Goal: Use online tool/utility: Utilize a website feature to perform a specific function

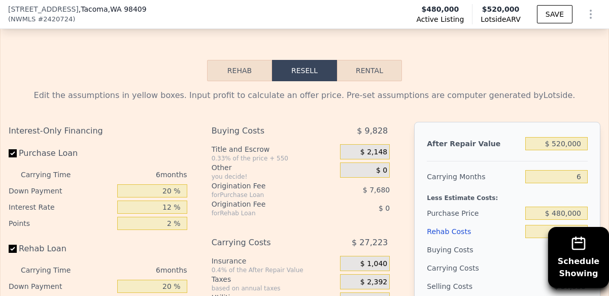
scroll to position [1563, 0]
click at [249, 70] on button "Rehab" at bounding box center [239, 69] width 65 height 21
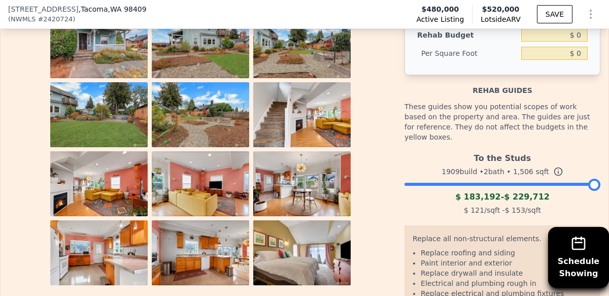
scroll to position [1669, 0]
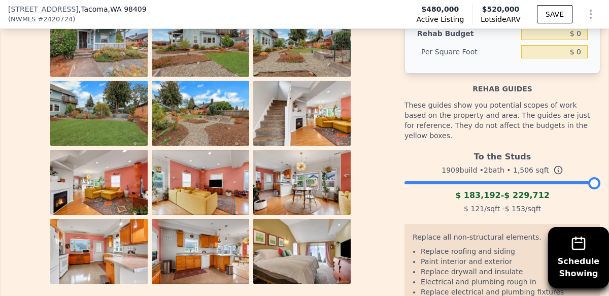
click at [596, 177] on div at bounding box center [594, 183] width 12 height 12
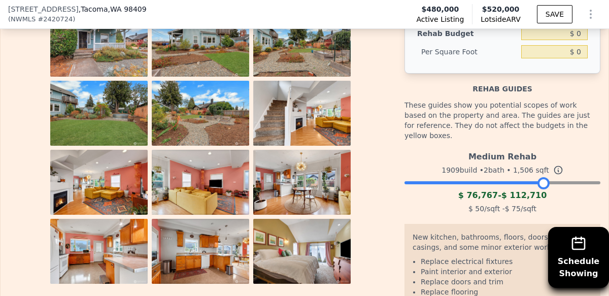
drag, startPoint x: 596, startPoint y: 175, endPoint x: 545, endPoint y: 177, distance: 51.3
click at [545, 177] on div at bounding box center [543, 183] width 12 height 12
click at [593, 82] on div "Rehab guides" at bounding box center [502, 84] width 196 height 20
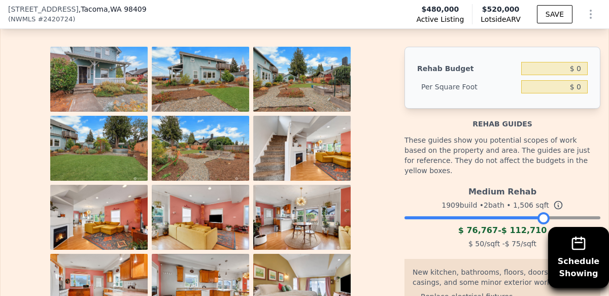
scroll to position [1630, 0]
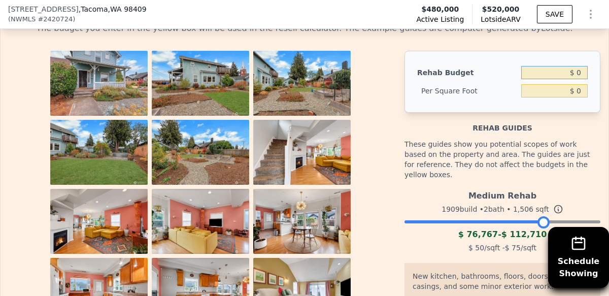
click at [579, 71] on input "$ 0" at bounding box center [554, 72] width 66 height 13
click at [558, 73] on input "$ 075,000" at bounding box center [554, 72] width 66 height 13
type input "$ 75,000"
click at [546, 127] on div "Rehab guides" at bounding box center [502, 123] width 196 height 20
type input "$ 49.80"
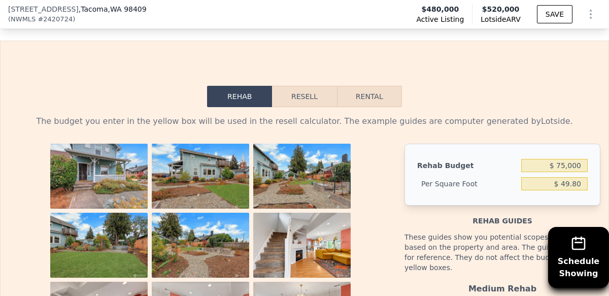
scroll to position [1523, 0]
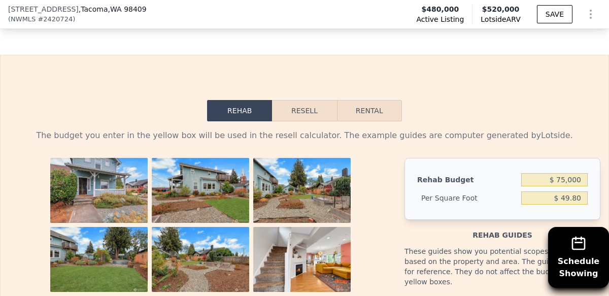
click at [306, 111] on button "Resell" at bounding box center [304, 110] width 64 height 21
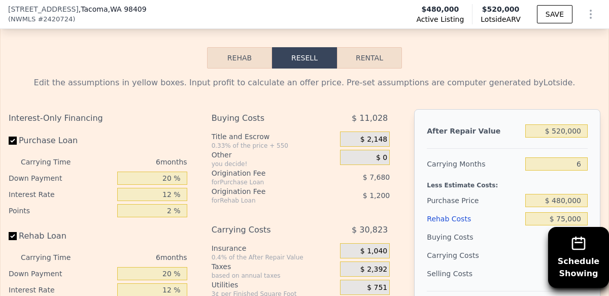
scroll to position [1576, 0]
click at [580, 164] on input "6" at bounding box center [556, 163] width 63 height 13
click at [503, 204] on div "Purchase Price" at bounding box center [474, 200] width 94 height 18
click at [557, 161] on input "text" at bounding box center [556, 163] width 63 height 13
type input "0"
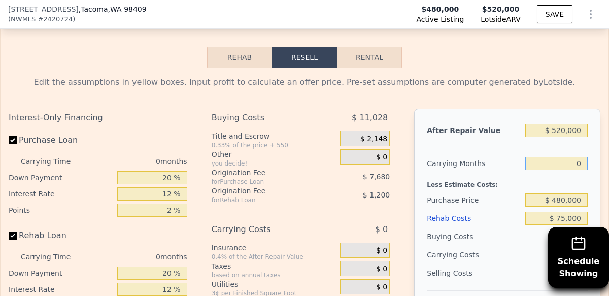
type input "-$ 83,566"
type input "0"
click at [504, 234] on div "Buying Costs" at bounding box center [474, 236] width 94 height 18
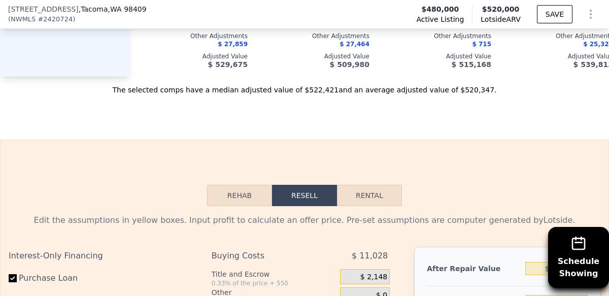
scroll to position [1437, 0]
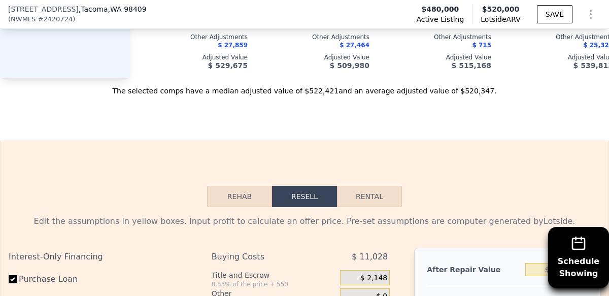
click at [372, 194] on button "Rental" at bounding box center [369, 196] width 65 height 21
select select "30"
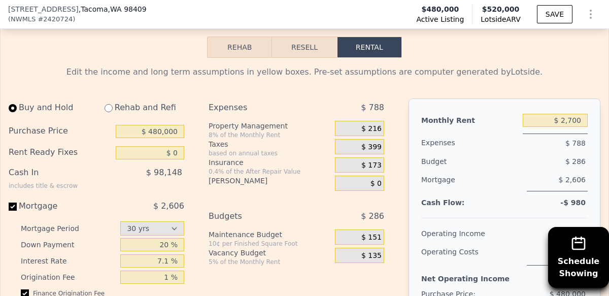
scroll to position [1603, 0]
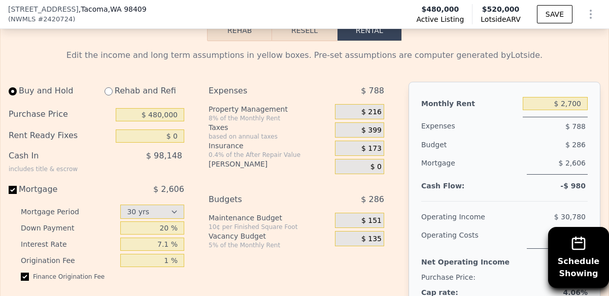
click at [378, 110] on span "$ 216" at bounding box center [371, 112] width 20 height 9
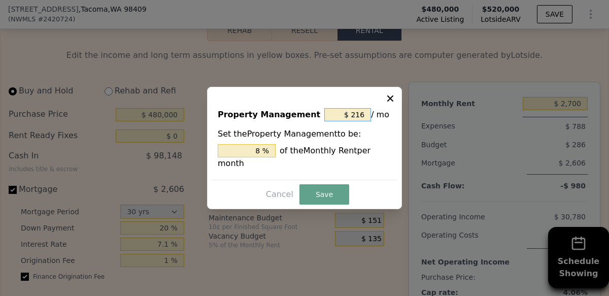
click at [366, 115] on input "$ 216" at bounding box center [347, 114] width 47 height 13
type input "$ 21"
type input "0.778 %"
type input "$ 2"
type input "0.074 %"
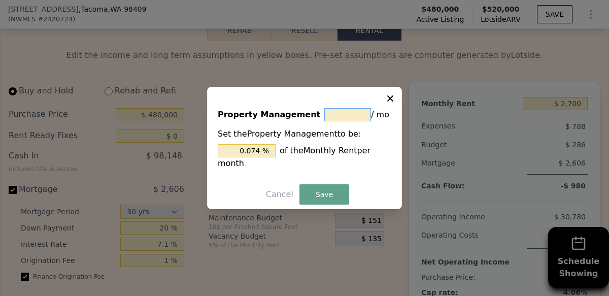
type input "$ 0"
type input "0 %"
type input "$ 0"
click at [327, 198] on button "Save" at bounding box center [324, 194] width 50 height 20
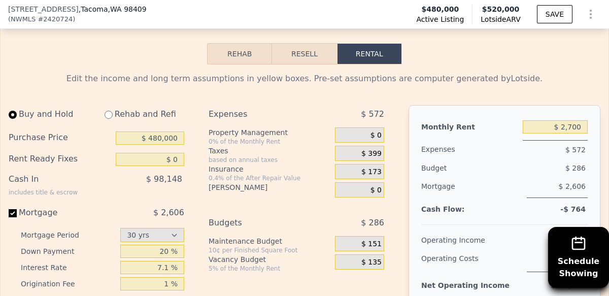
scroll to position [1577, 0]
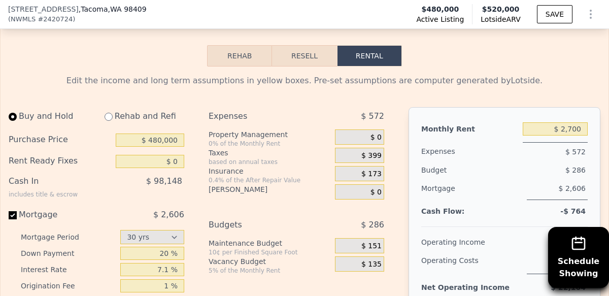
click at [305, 59] on button "Resell" at bounding box center [304, 55] width 64 height 21
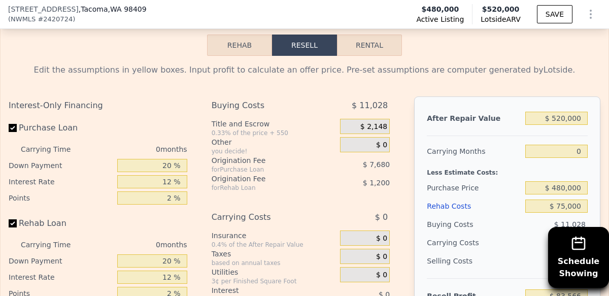
scroll to position [1589, 0]
click at [557, 117] on input "$ 520,000" at bounding box center [556, 117] width 63 height 13
type input "$ 20,000"
type input "-$ 548,001"
type input "$ 620,000"
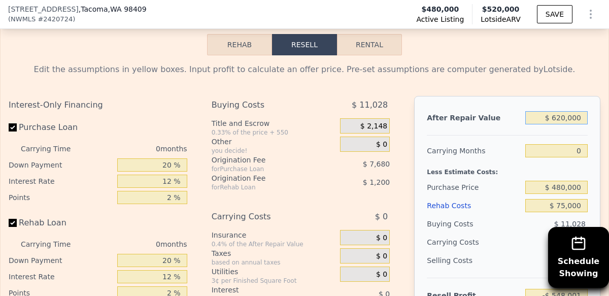
type input "$ 9,321"
click at [407, 169] on div "Interest-Only Financing Purchase Loan Carrying Time 0 months Down Payment 20 % …" at bounding box center [305, 264] width 592 height 337
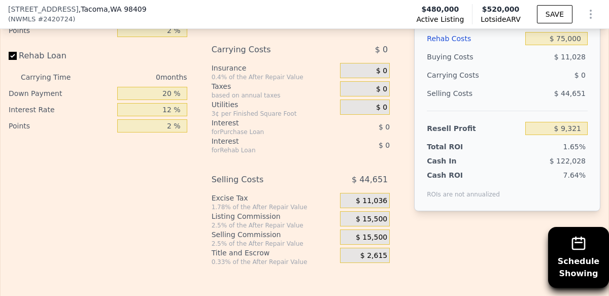
scroll to position [1757, 0]
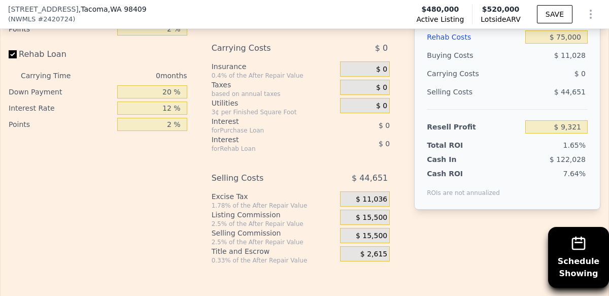
click at [498, 9] on span "$520,000" at bounding box center [501, 9] width 38 height 8
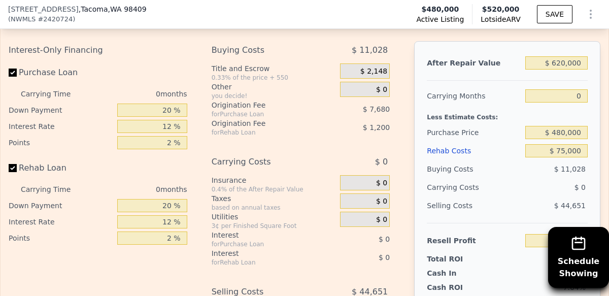
scroll to position [1628, 0]
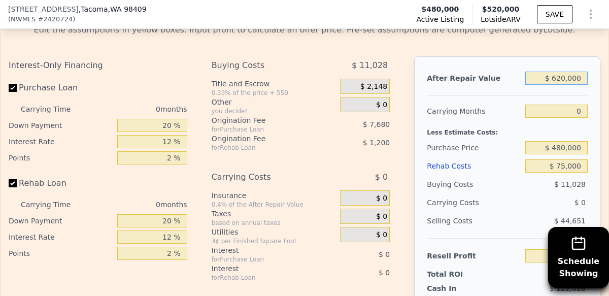
click at [556, 78] on input "$ 620,000" at bounding box center [556, 78] width 63 height 13
type input "$ 20,000"
type input "-$ 548,001"
type input "$ 520,000"
type input "-$ 83,566"
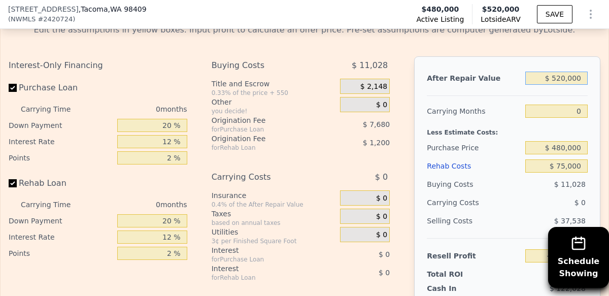
type input "$ 520,000"
click at [484, 173] on div "Rehab Costs" at bounding box center [474, 166] width 94 height 18
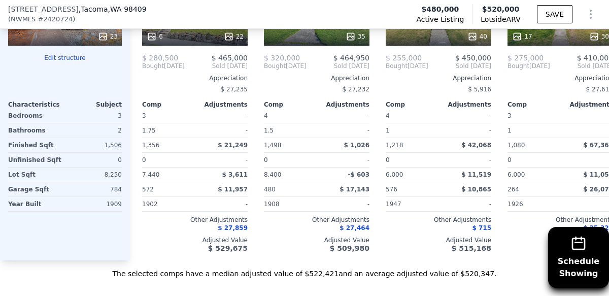
scroll to position [1247, 0]
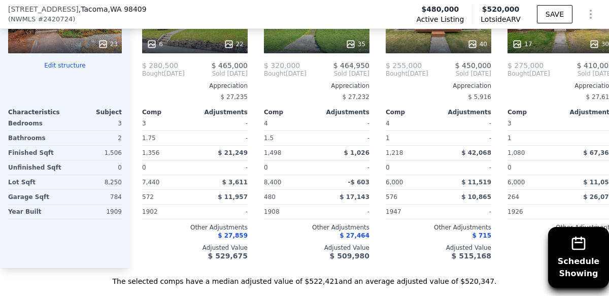
click at [65, 64] on button "Edit structure" at bounding box center [65, 65] width 114 height 8
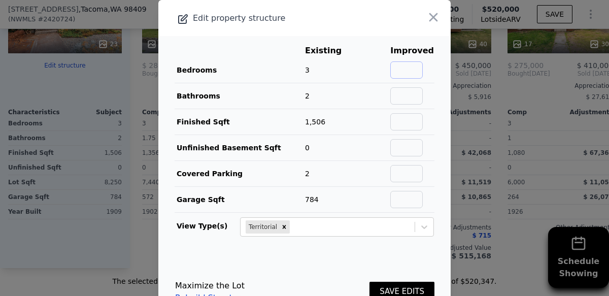
click at [416, 66] on input "text" at bounding box center [406, 69] width 32 height 17
type input "6"
type input "5"
click at [414, 95] on input "text" at bounding box center [406, 95] width 32 height 17
type input "4"
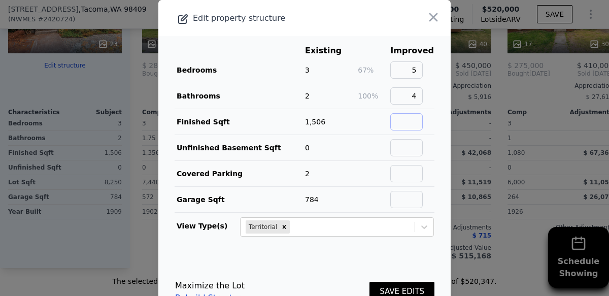
click at [423, 120] on input "text" at bounding box center [406, 121] width 32 height 17
type input "3,506"
click at [372, 200] on td at bounding box center [373, 200] width 32 height 26
click at [412, 199] on input "text" at bounding box center [406, 199] width 32 height 17
type input "0"
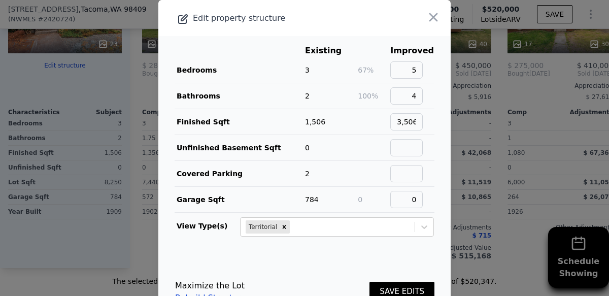
click at [348, 257] on footer "Maximize the Lot Rebuild Structure SAVE EDITS" at bounding box center [304, 291] width 292 height 77
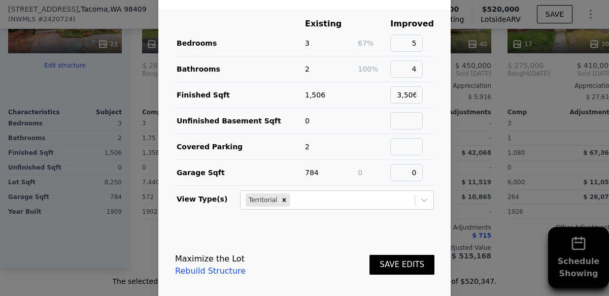
scroll to position [34, 0]
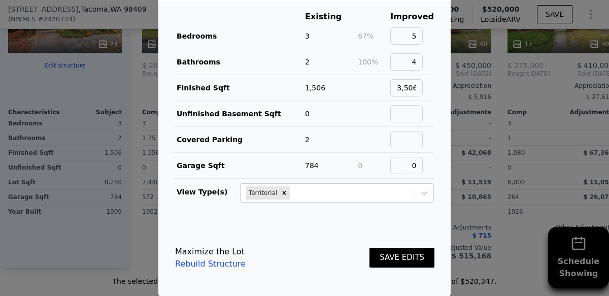
click at [216, 264] on link "Rebuild Structure" at bounding box center [210, 264] width 71 height 12
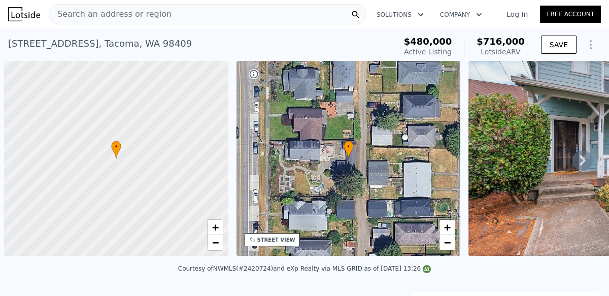
scroll to position [0, 4]
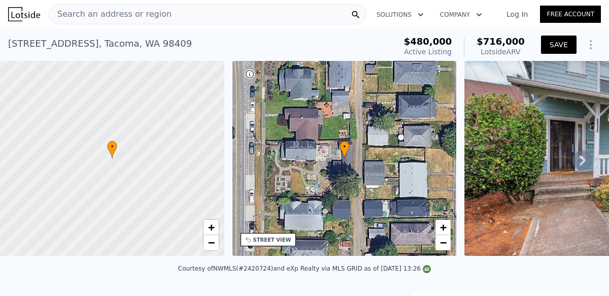
click at [561, 46] on button "SAVE" at bounding box center [559, 45] width 36 height 18
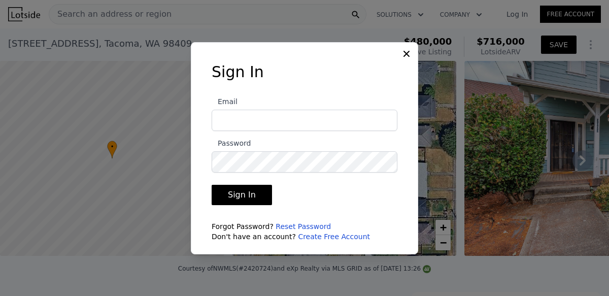
type input "bdopazo@gmail.com"
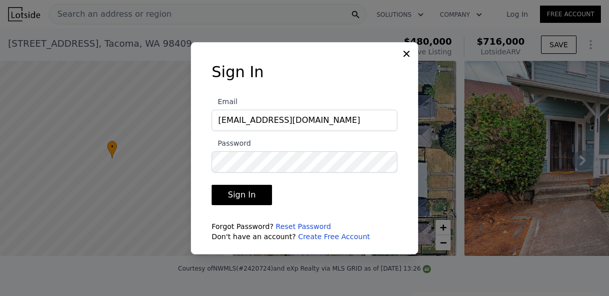
click at [257, 199] on button "Sign In" at bounding box center [242, 195] width 60 height 20
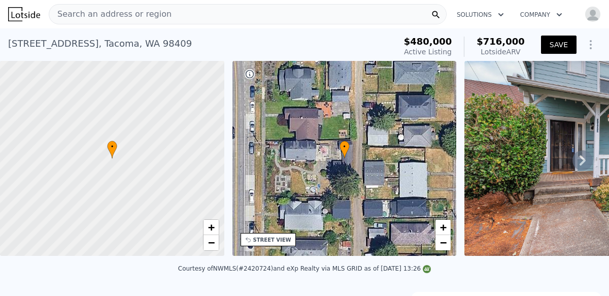
click at [557, 43] on button "SAVE" at bounding box center [559, 45] width 36 height 18
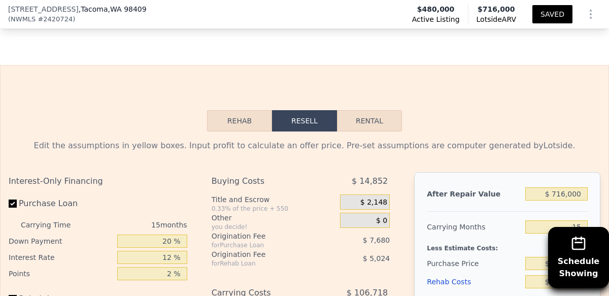
scroll to position [1491, 0]
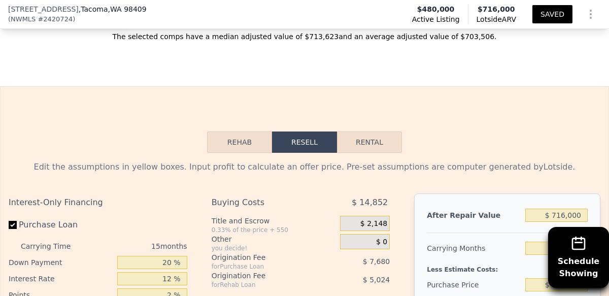
click at [248, 137] on button "Rehab" at bounding box center [239, 141] width 65 height 21
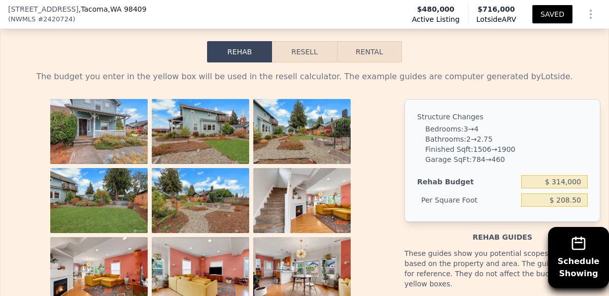
scroll to position [1581, 0]
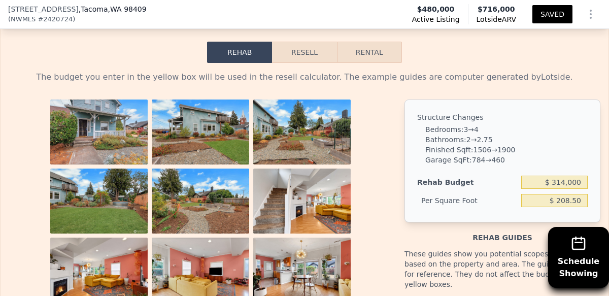
click at [591, 17] on icon "Show Options" at bounding box center [591, 14] width 12 height 12
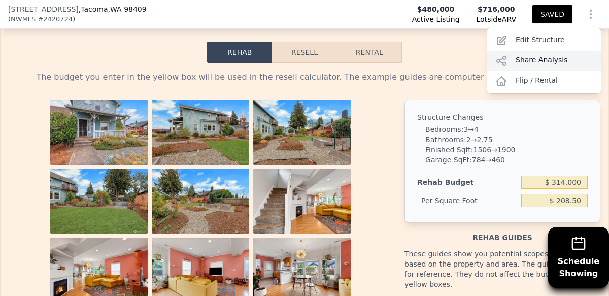
click at [537, 57] on div "Share Analysis" at bounding box center [544, 61] width 114 height 20
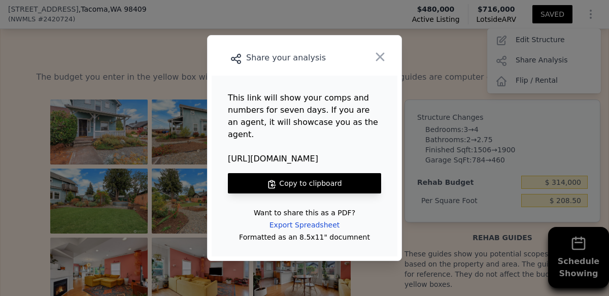
click at [300, 179] on button "Copy to clipboard" at bounding box center [304, 183] width 153 height 20
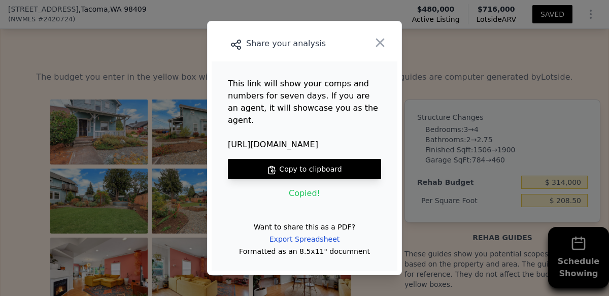
click at [476, 44] on div at bounding box center [304, 148] width 609 height 296
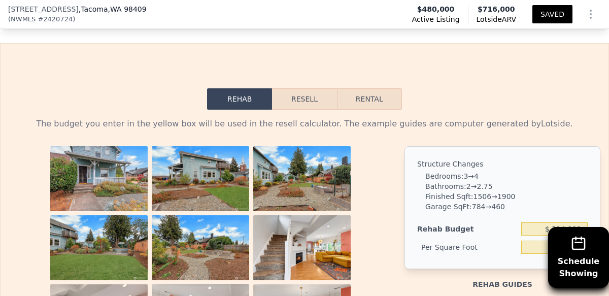
scroll to position [1591, 0]
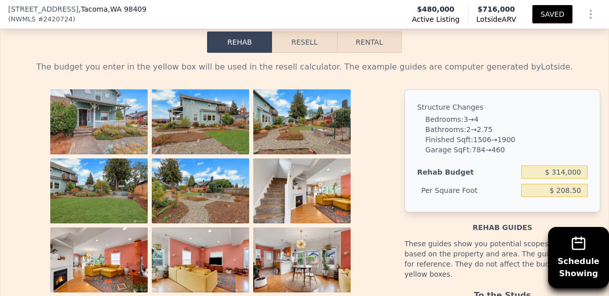
click at [313, 44] on button "Resell" at bounding box center [304, 41] width 64 height 21
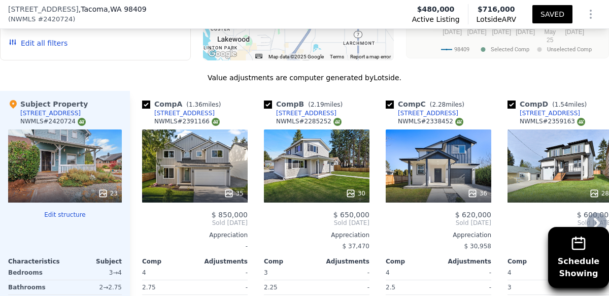
scroll to position [1100, 0]
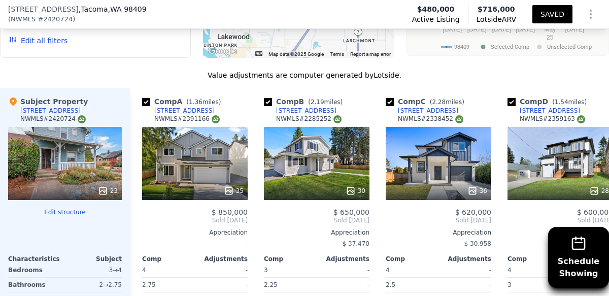
click at [591, 14] on icon "Show Options" at bounding box center [590, 14] width 1 height 8
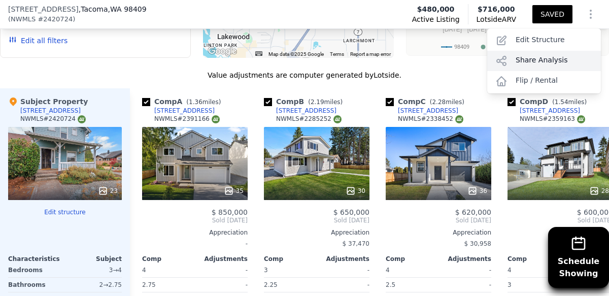
click at [540, 57] on div "Share Analysis" at bounding box center [544, 61] width 114 height 20
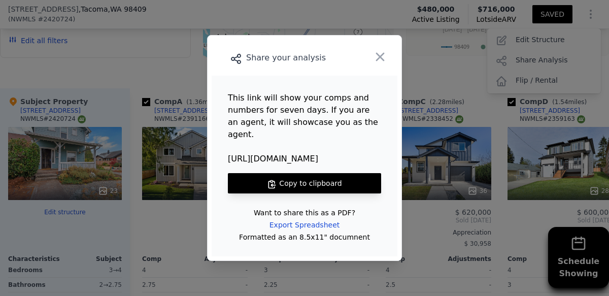
click at [345, 175] on button "Copy to clipboard" at bounding box center [304, 183] width 153 height 20
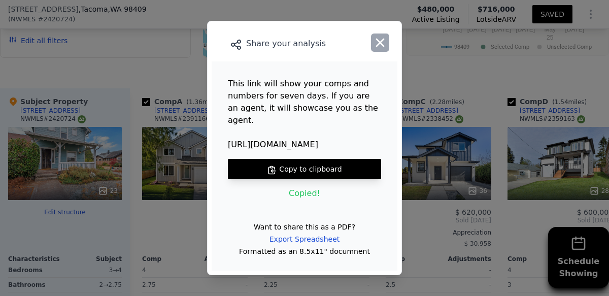
click at [378, 47] on icon "button" at bounding box center [380, 43] width 9 height 9
